Goal: Task Accomplishment & Management: Complete application form

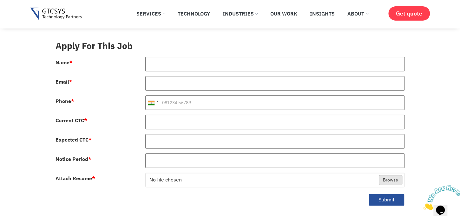
scroll to position [281, 0]
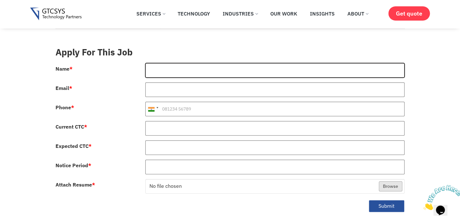
click at [176, 64] on input "Name *" at bounding box center [274, 70] width 259 height 15
type input "[PERSON_NAME]"
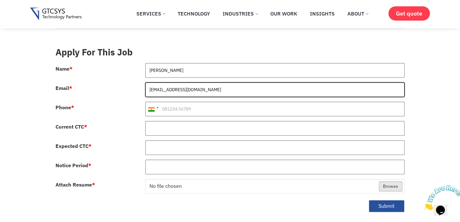
type input "[EMAIL_ADDRESS][DOMAIN_NAME]"
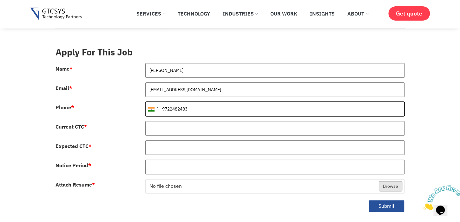
type input "9722482483"
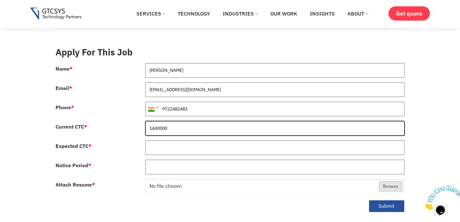
type input "1440000"
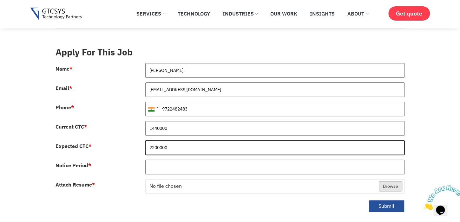
type input "2200000"
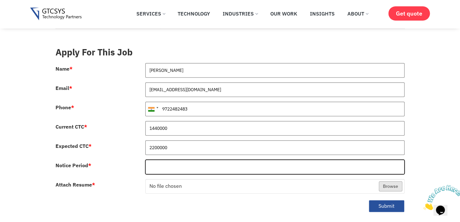
type input "0"
type input "Immediate join"
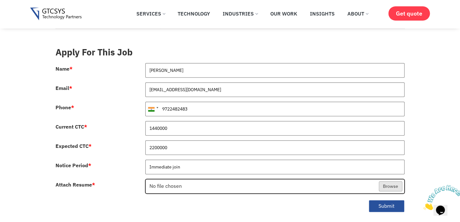
click at [146, 179] on input "Attach Resume *" at bounding box center [275, 186] width 259 height 15
type input "C:\fakepath\SaurabhCV.pdf"
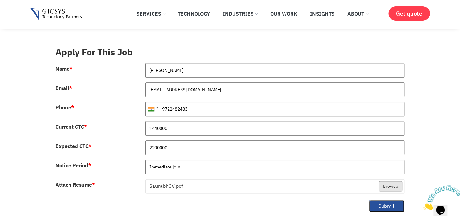
click at [379, 200] on button "Submit" at bounding box center [386, 206] width 36 height 12
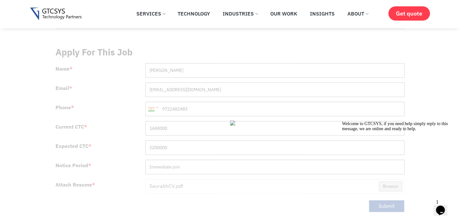
click at [429, 121] on div at bounding box center [399, 121] width 114 height 0
click at [342, 121] on icon "Chat attention grabber" at bounding box center [342, 121] width 0 height 0
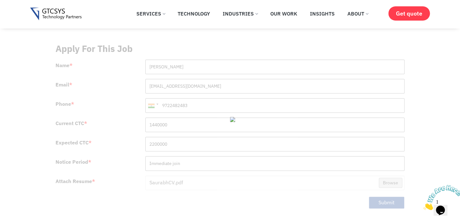
scroll to position [283, 0]
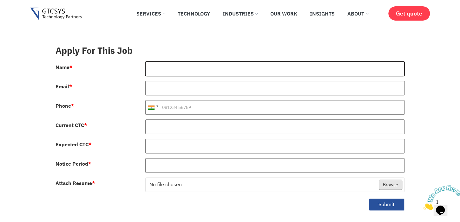
click at [162, 64] on input "Name *" at bounding box center [274, 69] width 259 height 15
click at [172, 62] on input "Name *" at bounding box center [274, 69] width 259 height 15
type input "[PERSON_NAME]"
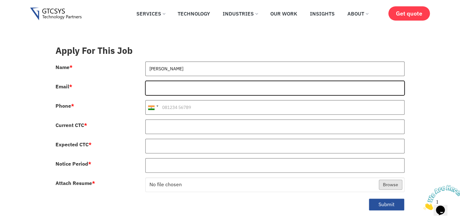
click at [178, 81] on input "Email *" at bounding box center [274, 88] width 259 height 15
type input "[EMAIL_ADDRESS][DOMAIN_NAME]"
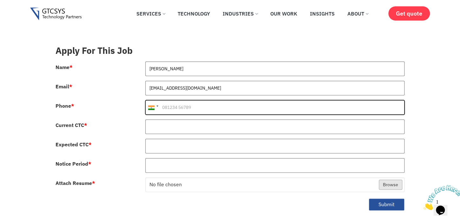
click at [193, 100] on input "Phone *" at bounding box center [274, 107] width 259 height 15
type input "9722482483"
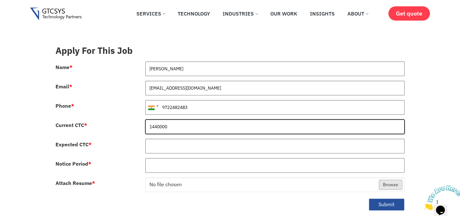
type input "1440000"
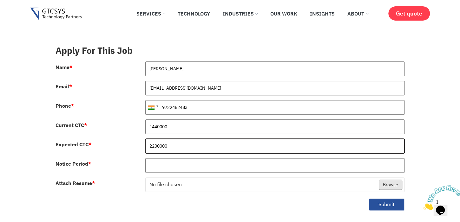
type input "2200000"
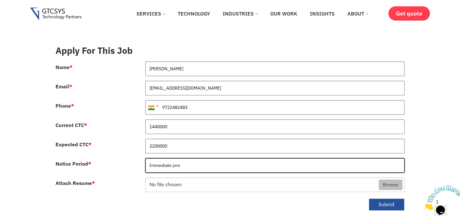
type input "Immediate join"
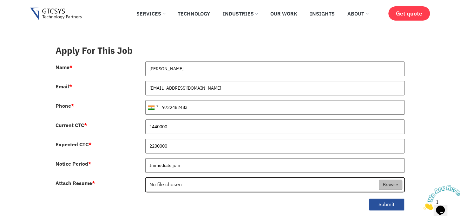
click at [177, 178] on input "Attach Resume *" at bounding box center [275, 185] width 259 height 15
type input "C:\fakepath\SaurabhCV.pdf"
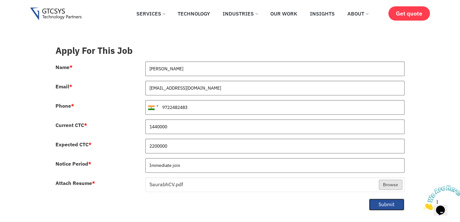
click at [377, 198] on button "Submit" at bounding box center [386, 204] width 36 height 12
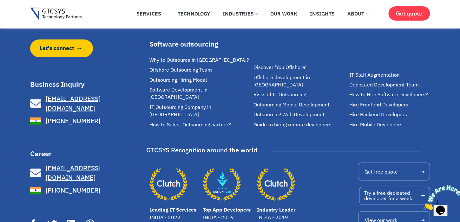
scroll to position [575, 0]
